Goal: Task Accomplishment & Management: Manage account settings

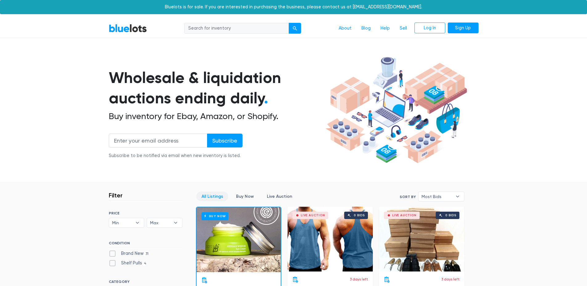
click at [541, 62] on section "Wholesale & liquidation auctions ending daily . Buy inventory for Ebay, Amazon,…" at bounding box center [293, 118] width 587 height 128
click at [462, 29] on link "Sign Up" at bounding box center [463, 27] width 31 height 11
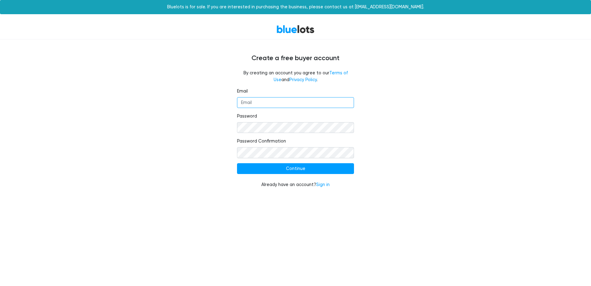
click at [256, 106] on input "Email" at bounding box center [295, 102] width 117 height 11
type input "[EMAIL_ADDRESS][DOMAIN_NAME]"
drag, startPoint x: 175, startPoint y: 153, endPoint x: 182, endPoint y: 156, distance: 7.6
click at [175, 153] on div "Email [EMAIL_ADDRESS][DOMAIN_NAME] Password Password Confirmation Continue Alre…" at bounding box center [295, 141] width 379 height 107
click at [261, 166] on input "Continue" at bounding box center [295, 168] width 117 height 11
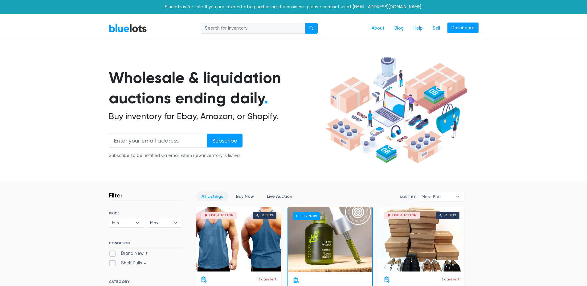
click at [549, 67] on section "Wholesale & liquidation auctions ending daily . Buy inventory for Ebay, Amazon,…" at bounding box center [293, 118] width 587 height 128
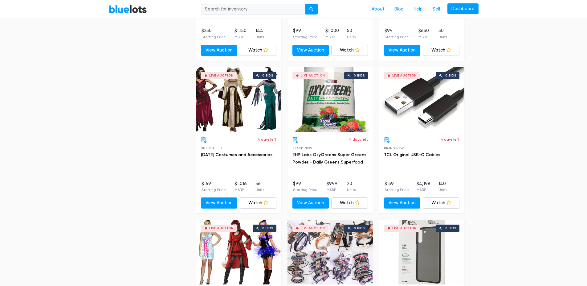
scroll to position [1836, 0]
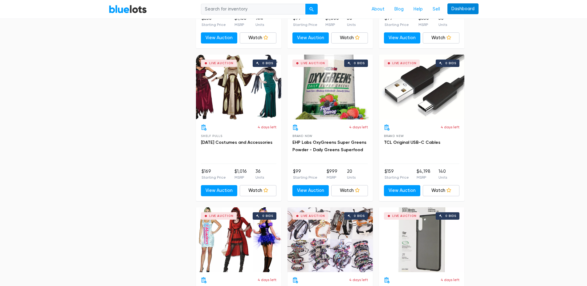
click at [452, 8] on link "Dashboard" at bounding box center [462, 8] width 31 height 11
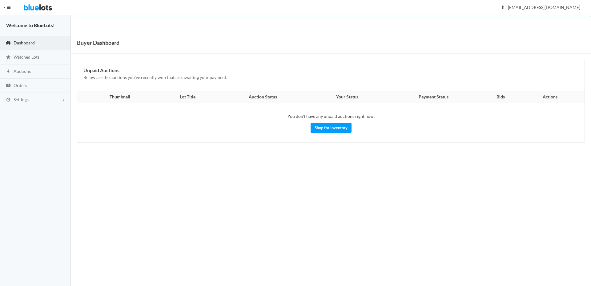
click at [18, 43] on span "Dashboard" at bounding box center [24, 42] width 21 height 5
click at [64, 99] on link "Settings" at bounding box center [35, 100] width 71 height 14
click at [32, 111] on span "Buyer Profile Incomplete" at bounding box center [26, 112] width 25 height 5
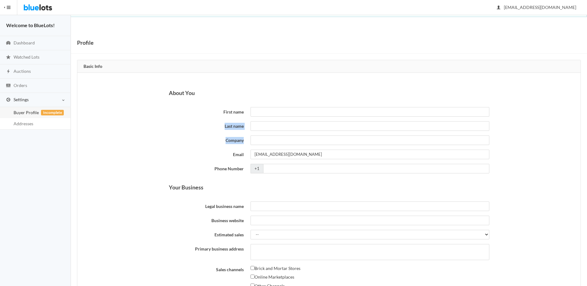
drag, startPoint x: 581, startPoint y: 109, endPoint x: 585, endPoint y: 132, distance: 23.4
click at [585, 132] on div "Profile Basic Info About You First name Last name Company Email velvetridgerepa…" at bounding box center [329, 279] width 516 height 494
click at [9, 7] on span "button" at bounding box center [9, 7] width 4 height 1
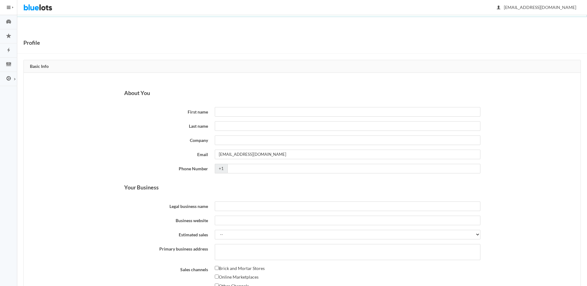
click at [9, 7] on span "button" at bounding box center [9, 7] width 4 height 1
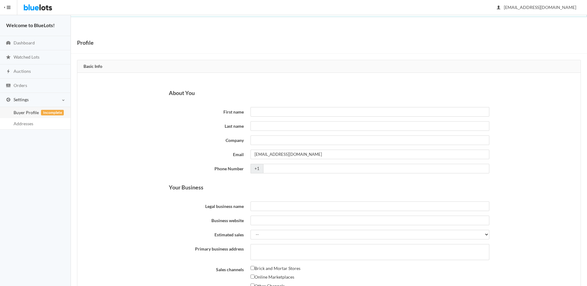
click at [61, 99] on link "Settings" at bounding box center [35, 100] width 71 height 14
click at [34, 125] on link "Addresses" at bounding box center [35, 123] width 71 height 11
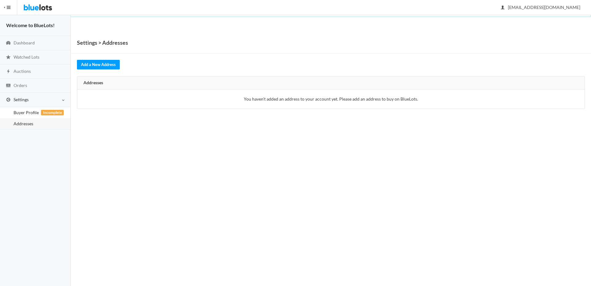
click at [50, 110] on span "Incomplete" at bounding box center [52, 113] width 23 height 6
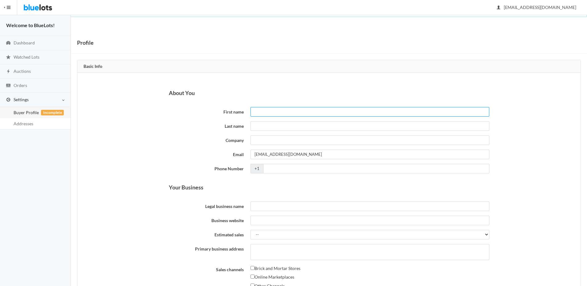
click at [273, 114] on input "First name" at bounding box center [369, 112] width 239 height 10
type input "[PERSON_NAME]"
click at [262, 125] on input "Last name" at bounding box center [369, 126] width 239 height 10
type input "[PERSON_NAME]"
click at [263, 142] on input "Company" at bounding box center [369, 140] width 239 height 10
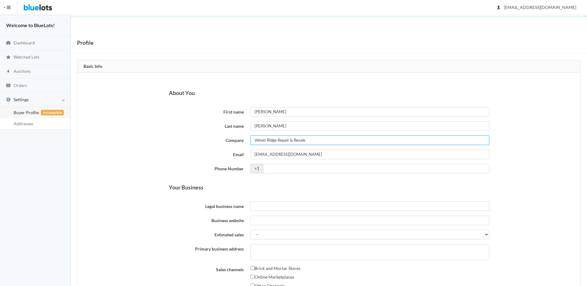
type input "Velvet Ridge Repair & Resale"
click at [323, 170] on input "Phone Number" at bounding box center [376, 169] width 226 height 10
type input "[PHONE_NUMBER]"
drag, startPoint x: 580, startPoint y: 169, endPoint x: 578, endPoint y: 186, distance: 16.8
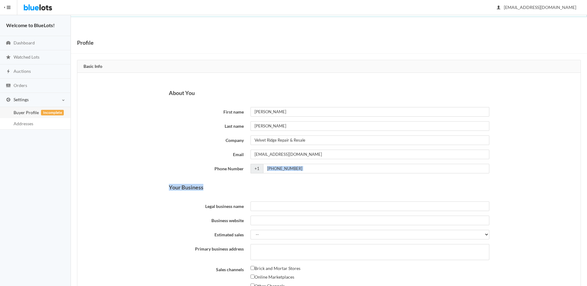
click at [582, 185] on div "Profile Basic Info About You First name [PERSON_NAME] Last name [PERSON_NAME] C…" at bounding box center [329, 279] width 516 height 494
click at [264, 208] on input "Legal business name" at bounding box center [369, 206] width 239 height 10
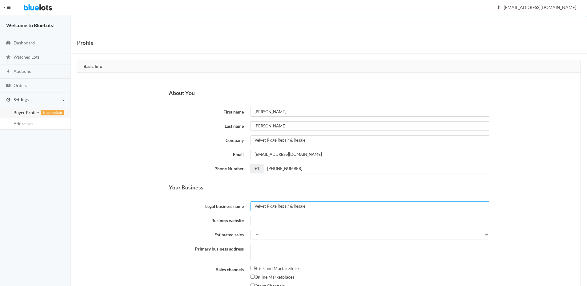
type input "Velvet Ridge Repair & Resale"
click at [314, 218] on input "Business website" at bounding box center [369, 220] width 239 height 10
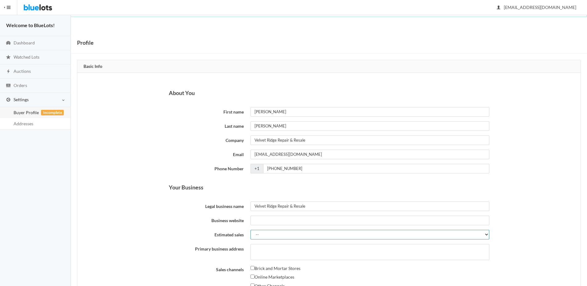
click at [486, 233] on select "-- Less than $5,000 $5,000 to $10,000 $10,000 to $25,000 $25,000 to $50,000 $50…" at bounding box center [369, 234] width 239 height 10
click at [250, 229] on select "-- Less than $5,000 $5,000 to $10,000 $10,000 to $25,000 $25,000 to $50,000 $50…" at bounding box center [369, 234] width 239 height 10
click at [476, 235] on select "-- Less than $5,000 $5,000 to $10,000 $10,000 to $25,000 $25,000 to $50,000 $50…" at bounding box center [369, 234] width 239 height 10
select select "$10,000 to $25,000"
click at [250, 229] on select "-- Less than $5,000 $5,000 to $10,000 $10,000 to $25,000 $25,000 to $50,000 $50…" at bounding box center [369, 234] width 239 height 10
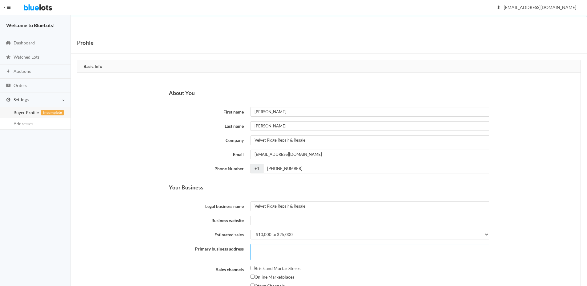
click at [363, 253] on textarea "Primary business address" at bounding box center [369, 252] width 239 height 16
type textarea "[STREET_ADDRESS]"
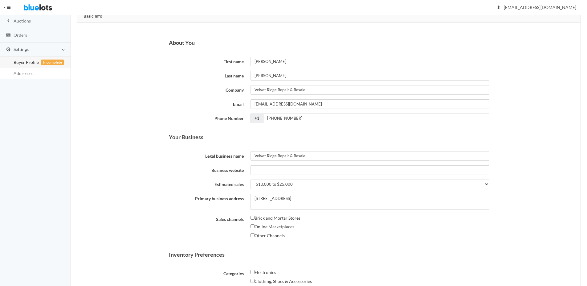
scroll to position [62, 0]
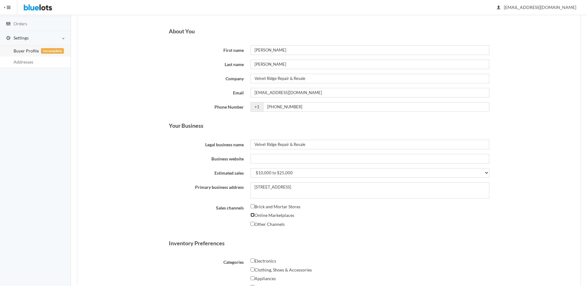
click at [253, 216] on input "Online Marketplaces" at bounding box center [252, 215] width 4 height 4
checkbox input "true"
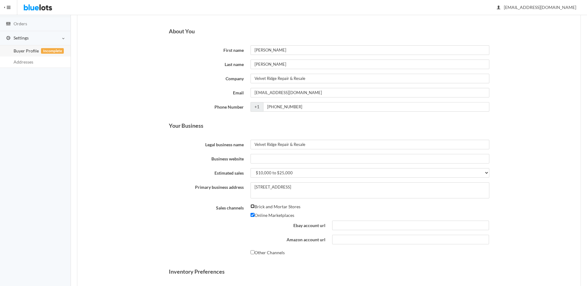
click at [252, 206] on input "Brick and Mortar Stores" at bounding box center [252, 206] width 4 height 4
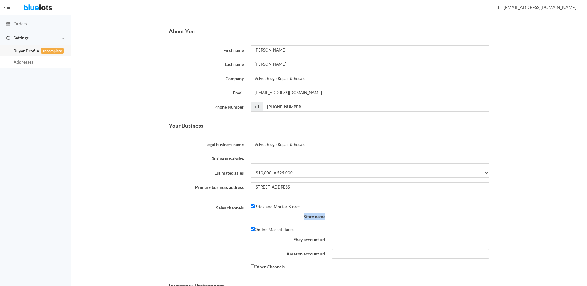
drag, startPoint x: 582, startPoint y: 208, endPoint x: 583, endPoint y: 219, distance: 11.5
click at [583, 219] on div "Profile Basic Info About You First name Tina Last name Osborn Company Velvet Ri…" at bounding box center [329, 238] width 516 height 536
click at [254, 205] on input "Brick and Mortar Stores" at bounding box center [252, 206] width 4 height 4
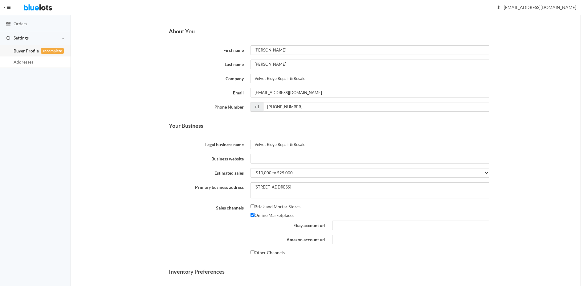
click at [541, 195] on div "About You First name Tina Last name Osborn Company Velvet Ridge Repair & Resale…" at bounding box center [328, 245] width 503 height 468
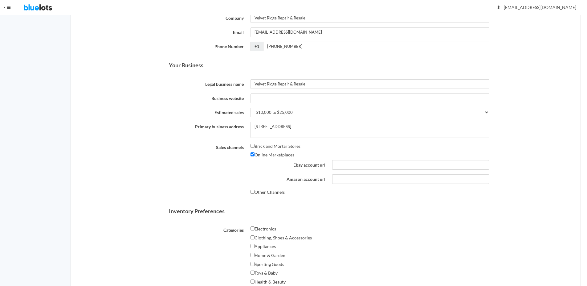
scroll to position [123, 0]
click at [252, 144] on input "Brick and Mortar Stores" at bounding box center [252, 144] width 4 height 4
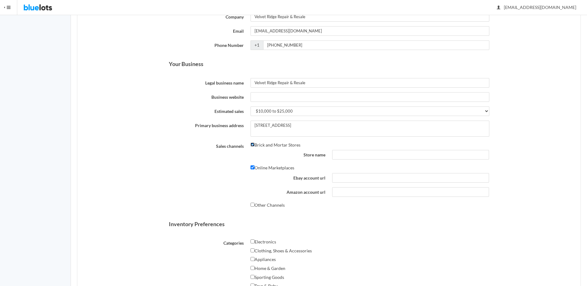
click at [252, 144] on input "Brick and Mortar Stores" at bounding box center [252, 144] width 4 height 4
checkbox input "false"
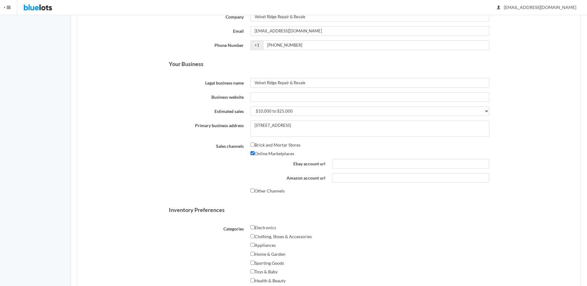
click at [525, 200] on div "About You First name Tina Last name Osborn Company Velvet Ridge Repair & Resale…" at bounding box center [328, 183] width 503 height 468
click at [252, 192] on label "Other Channels" at bounding box center [267, 190] width 34 height 7
click at [252, 192] on input "Other Channels" at bounding box center [252, 190] width 4 height 4
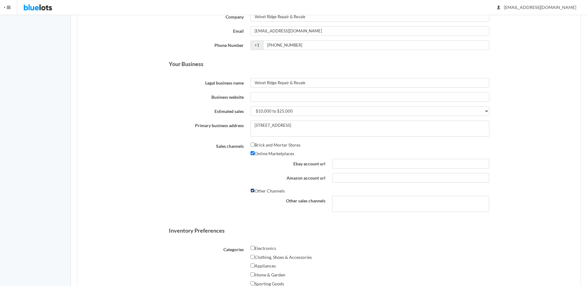
click at [251, 188] on input "Other Channels" at bounding box center [252, 190] width 4 height 4
checkbox input "false"
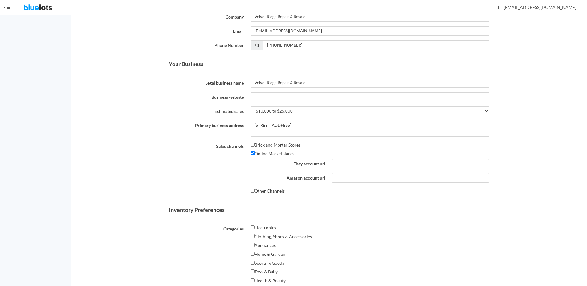
click at [456, 236] on div "Clothing, Shoes & Accessories" at bounding box center [369, 237] width 239 height 9
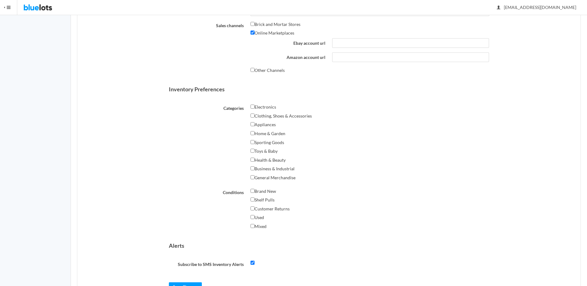
scroll to position [246, 0]
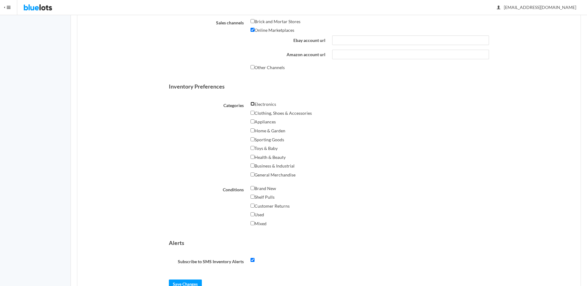
click at [252, 103] on input "Electronics" at bounding box center [252, 104] width 4 height 4
checkbox input "true"
click at [252, 111] on input "Clothing, Shoes & Accessories" at bounding box center [252, 113] width 4 height 4
checkbox input "true"
click at [253, 119] on input "Appliances" at bounding box center [252, 121] width 4 height 4
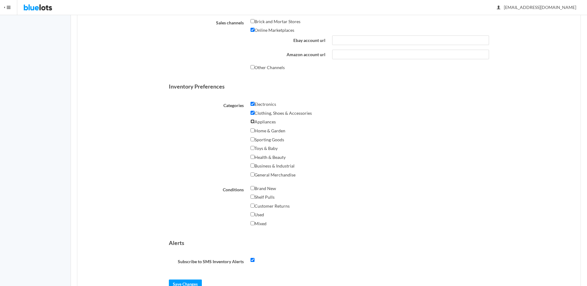
checkbox input "true"
click at [253, 129] on input "Home & Garden" at bounding box center [252, 130] width 4 height 4
checkbox input "true"
click at [254, 138] on input "Sporting Goods" at bounding box center [252, 139] width 4 height 4
checkbox input "true"
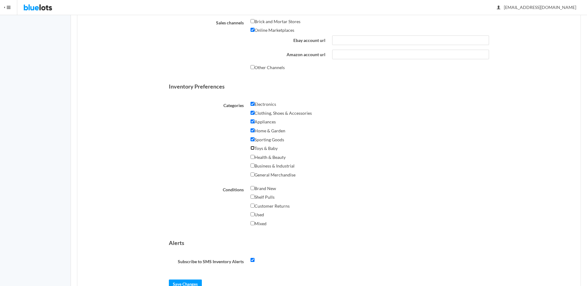
click at [252, 148] on input "Toys & Baby" at bounding box center [252, 148] width 4 height 4
checkbox input "true"
click at [254, 157] on input "Health & Beauty" at bounding box center [252, 157] width 4 height 4
checkbox input "true"
click at [253, 166] on input "Business & Industrial" at bounding box center [252, 165] width 4 height 4
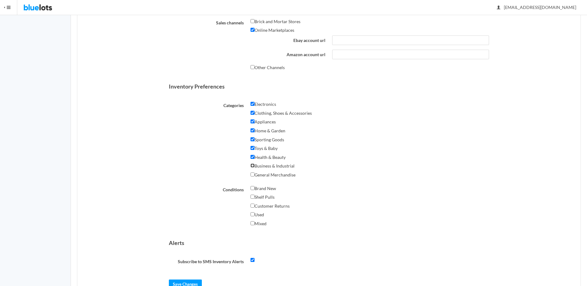
checkbox input "true"
click at [253, 174] on input "General Merchandise" at bounding box center [252, 174] width 4 height 4
checkbox input "true"
click at [251, 186] on input "Brand New" at bounding box center [252, 188] width 4 height 4
checkbox input "true"
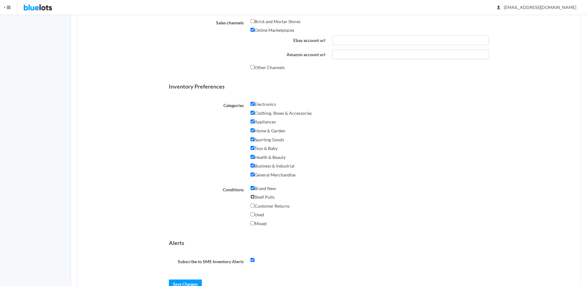
click at [251, 196] on input "Shelf Pulls" at bounding box center [252, 196] width 4 height 4
checkbox input "true"
click at [252, 203] on label "Customer Returns" at bounding box center [269, 205] width 39 height 7
click at [252, 203] on input "Customer Returns" at bounding box center [252, 205] width 4 height 4
checkbox input "true"
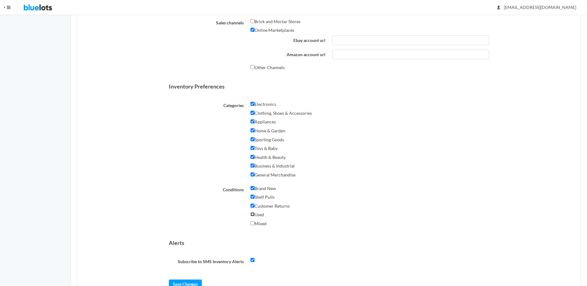
click at [251, 212] on input "Used" at bounding box center [252, 214] width 4 height 4
checkbox input "true"
click at [252, 223] on input "Mixed" at bounding box center [252, 223] width 4 height 4
checkbox input "true"
click at [354, 235] on form "About You First name Tina Last name Osborn Company Velvet Ridge Repair & Resale…" at bounding box center [329, 65] width 320 height 445
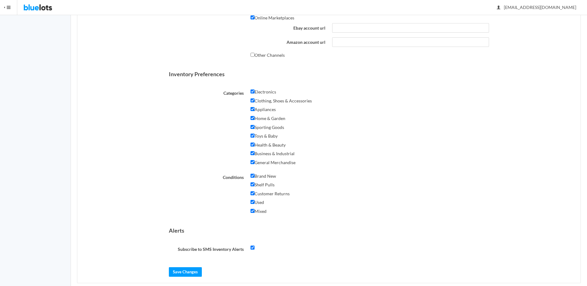
scroll to position [268, 0]
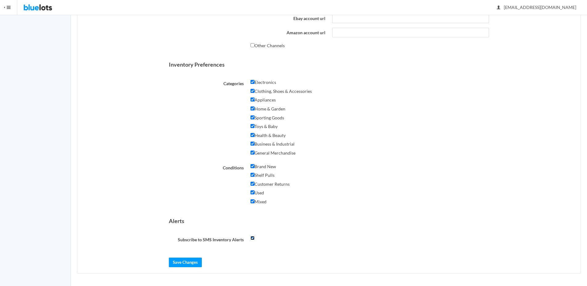
click at [252, 237] on input "checkbox" at bounding box center [252, 238] width 4 height 4
checkbox input "false"
click at [188, 263] on input "Save Changes" at bounding box center [185, 262] width 33 height 10
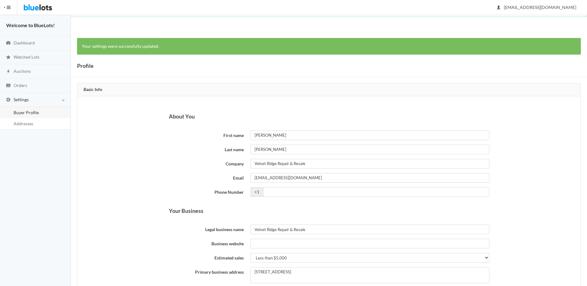
click at [9, 8] on span "button" at bounding box center [9, 7] width 4 height 1
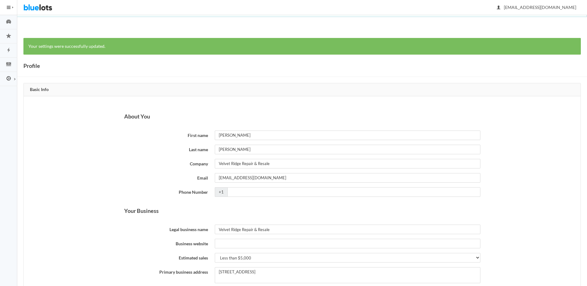
click at [8, 6] on button "HIDE MENU" at bounding box center [8, 7] width 17 height 15
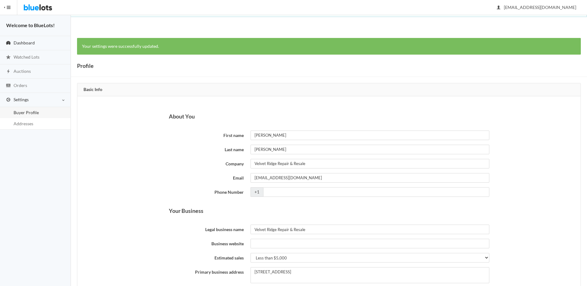
click at [20, 38] on link "Dashboard" at bounding box center [35, 43] width 71 height 14
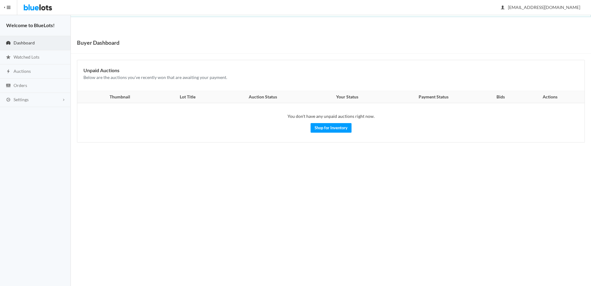
click at [31, 24] on strong "Welcome to BlueLots!" at bounding box center [30, 25] width 49 height 6
click at [23, 69] on span "Auctions" at bounding box center [22, 70] width 17 height 5
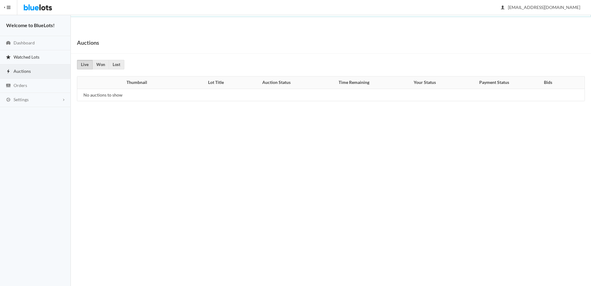
click at [36, 56] on span "Watched Lots" at bounding box center [27, 56] width 26 height 5
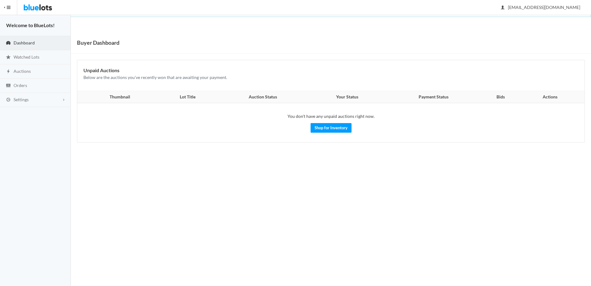
click at [5, 7] on span "button" at bounding box center [4, 7] width 1 height 2
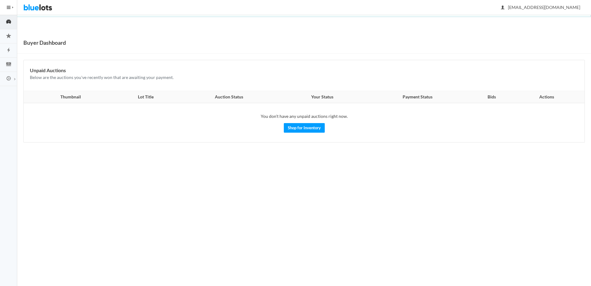
click at [5, 7] on button "HIDE MENU" at bounding box center [8, 7] width 17 height 15
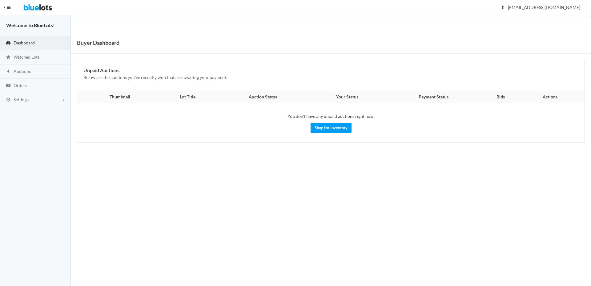
click at [5, 7] on span "button" at bounding box center [4, 7] width 1 height 2
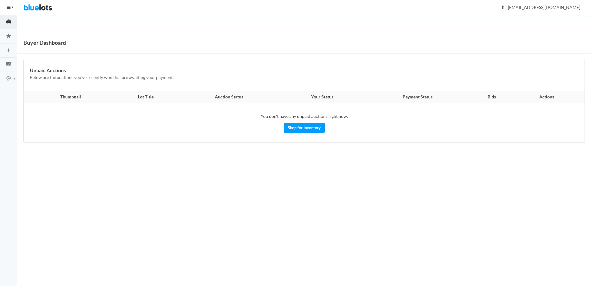
click at [5, 7] on button "HIDE MENU" at bounding box center [8, 7] width 17 height 15
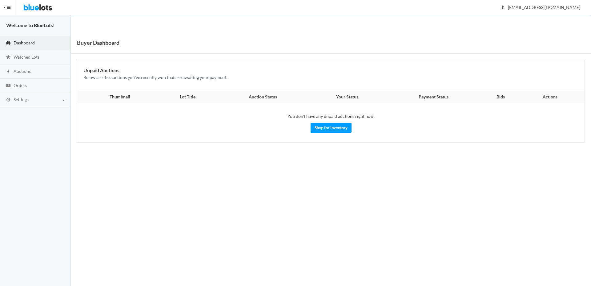
click at [5, 7] on span "button" at bounding box center [4, 7] width 1 height 2
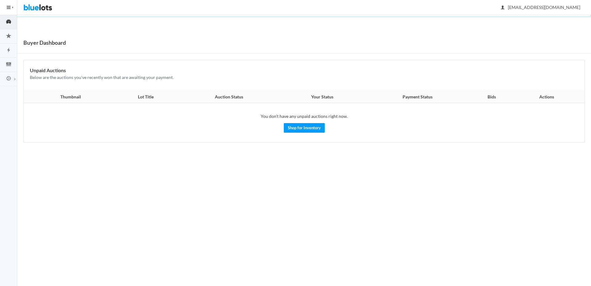
click at [5, 7] on button "HIDE MENU" at bounding box center [8, 7] width 17 height 15
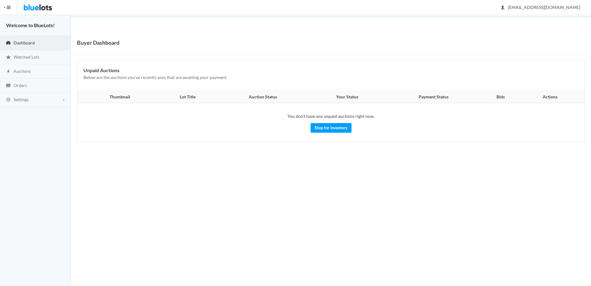
click at [5, 7] on span "button" at bounding box center [4, 7] width 1 height 2
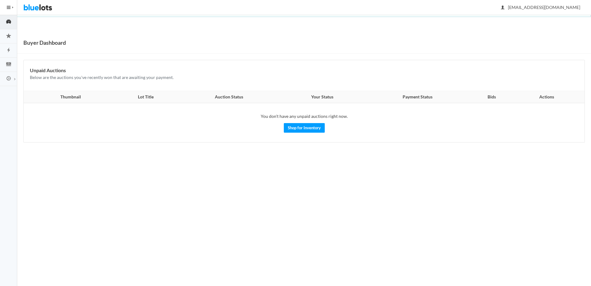
click at [5, 7] on button "HIDE MENU" at bounding box center [8, 7] width 17 height 15
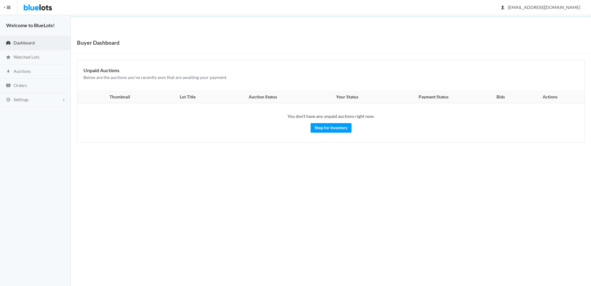
click at [5, 7] on span "button" at bounding box center [4, 7] width 1 height 2
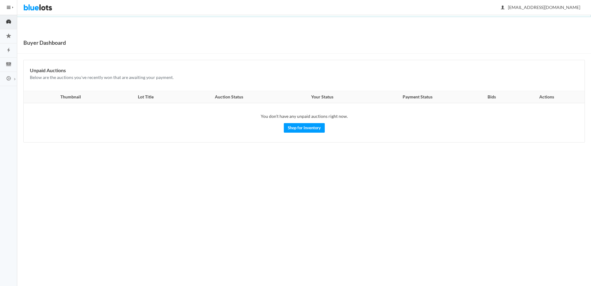
click at [5, 7] on button "HIDE MENU" at bounding box center [8, 7] width 17 height 15
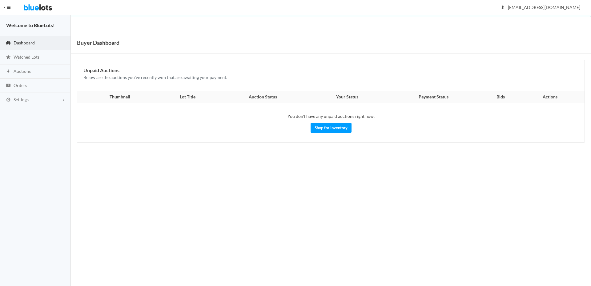
click at [7, 7] on span "button" at bounding box center [9, 7] width 4 height 1
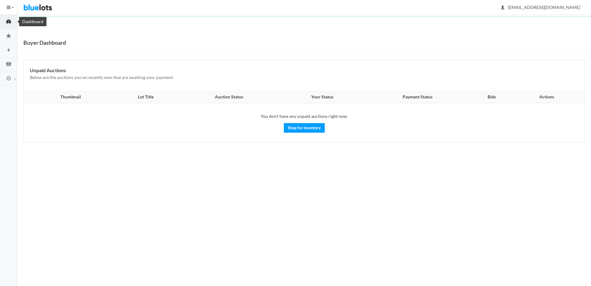
click at [9, 20] on icon "speedometer" at bounding box center [8, 21] width 5 height 4
click at [11, 49] on icon "flash" at bounding box center [8, 50] width 17 height 6
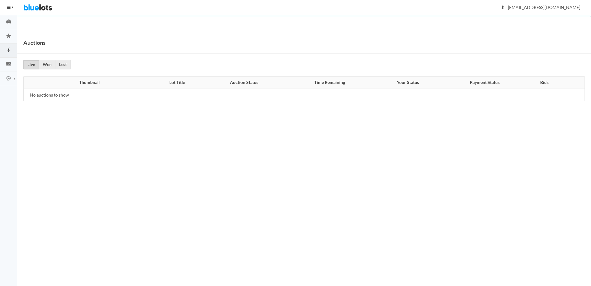
click at [12, 9] on button "HIDE MENU" at bounding box center [8, 7] width 17 height 15
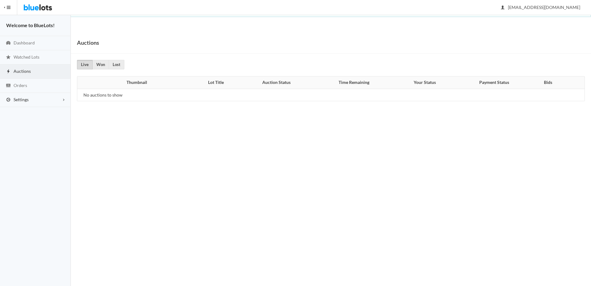
click at [68, 102] on link "Settings" at bounding box center [35, 100] width 71 height 14
click at [27, 56] on span "Watched Lots" at bounding box center [27, 56] width 26 height 5
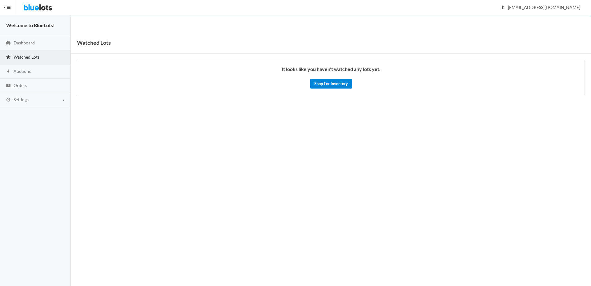
click at [345, 86] on link "Shop For Inventory" at bounding box center [331, 84] width 42 height 10
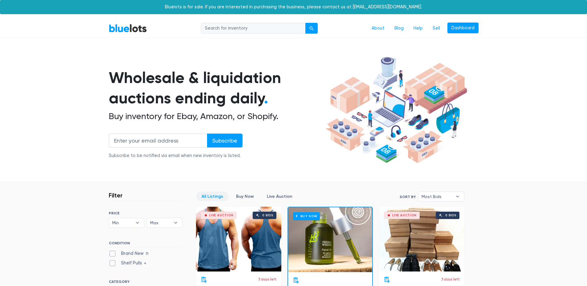
click at [535, 104] on section "Wholesale & liquidation auctions ending daily . Buy inventory for Ebay, Amazon,…" at bounding box center [293, 118] width 587 height 128
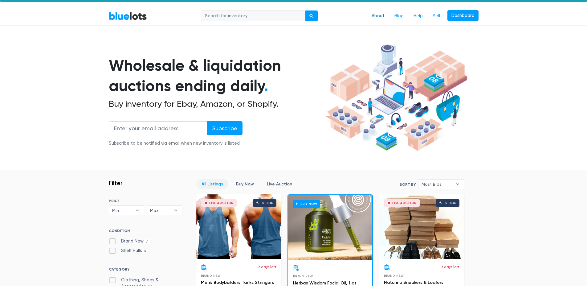
click at [374, 17] on link "About" at bounding box center [378, 16] width 23 height 12
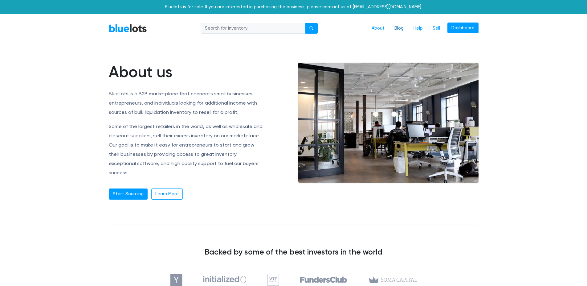
click at [401, 28] on link "Blog" at bounding box center [398, 28] width 19 height 12
drag, startPoint x: 434, startPoint y: 29, endPoint x: 437, endPoint y: 41, distance: 12.5
click at [434, 29] on link "Sell" at bounding box center [436, 28] width 17 height 12
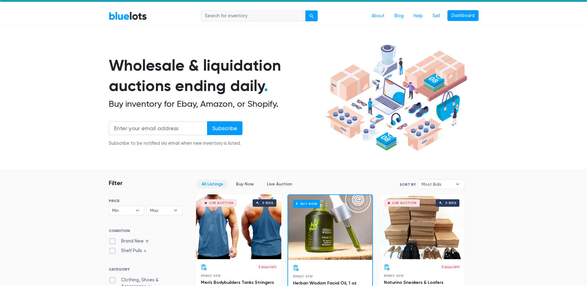
scroll to position [12, 0]
click at [454, 15] on link "Dashboard" at bounding box center [462, 15] width 31 height 11
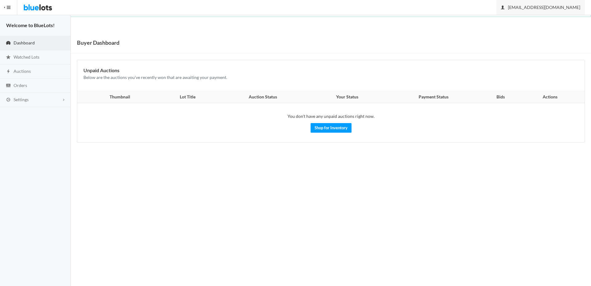
click at [543, 7] on span "velvetridgerepairandresale@gmail.com" at bounding box center [540, 7] width 79 height 5
click at [548, 22] on link "Sign Out" at bounding box center [560, 22] width 49 height 10
